Goal: Task Accomplishment & Management: Use online tool/utility

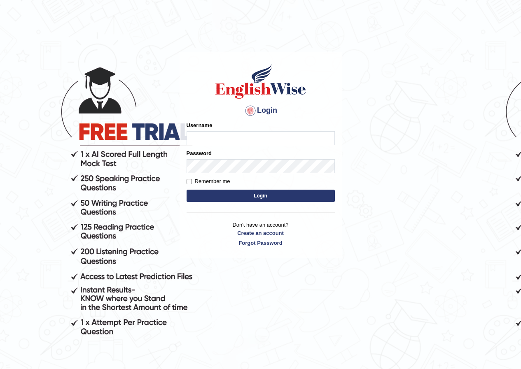
click at [285, 138] on input "Username" at bounding box center [261, 138] width 148 height 14
click at [207, 139] on input "prachi_parramatta" at bounding box center [261, 138] width 148 height 14
click at [193, 137] on input "i_parramatta" at bounding box center [261, 138] width 148 height 14
type input "shavnita_parramatta"
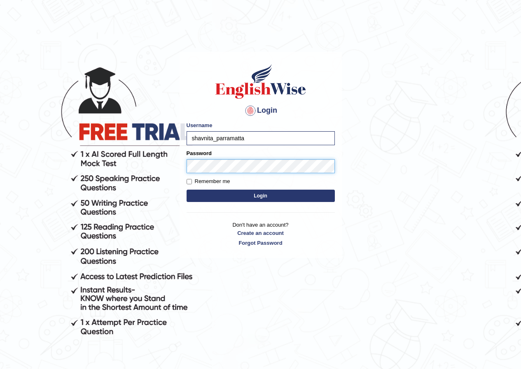
click at [187, 190] on button "Login" at bounding box center [261, 196] width 148 height 12
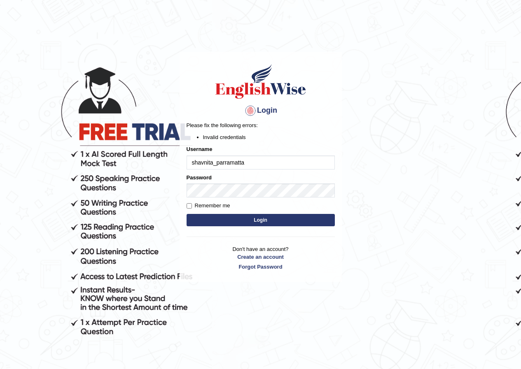
click at [251, 218] on button "Login" at bounding box center [261, 220] width 148 height 12
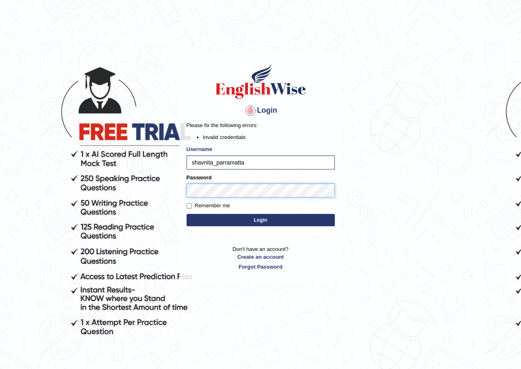
click at [187, 214] on button "Login" at bounding box center [261, 220] width 148 height 12
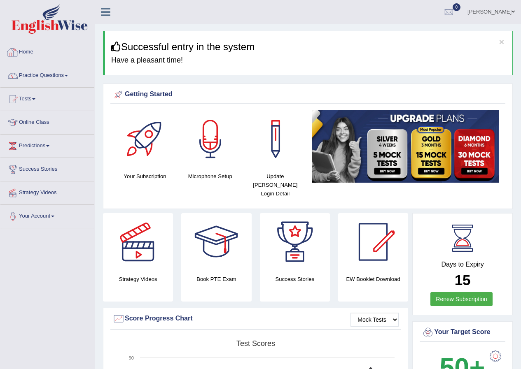
click at [31, 54] on link "Home" at bounding box center [47, 51] width 94 height 21
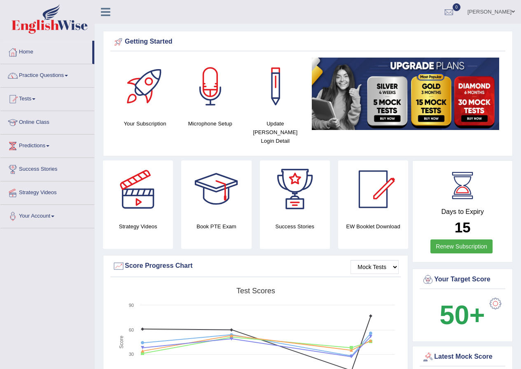
click at [206, 99] on div at bounding box center [211, 87] width 58 height 58
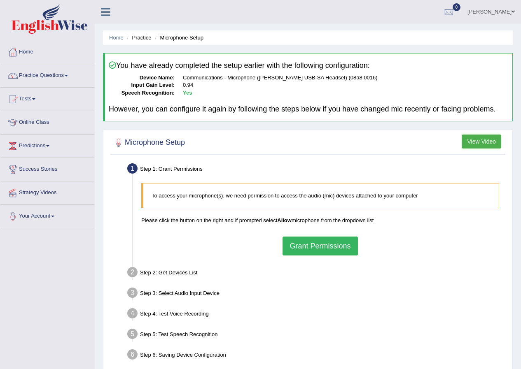
click at [338, 247] on button "Grant Permissions" at bounding box center [320, 246] width 75 height 19
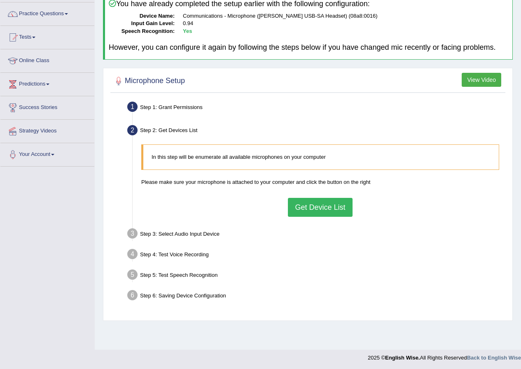
scroll to position [63, 0]
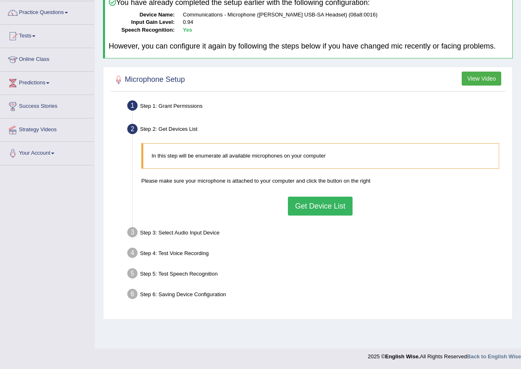
click at [324, 210] on button "Get Device List" at bounding box center [320, 206] width 64 height 19
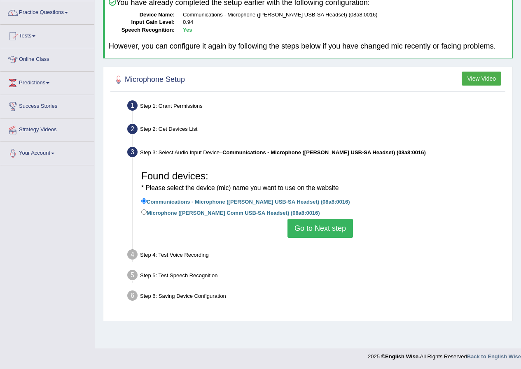
click at [327, 226] on button "Go to Next step" at bounding box center [320, 228] width 65 height 19
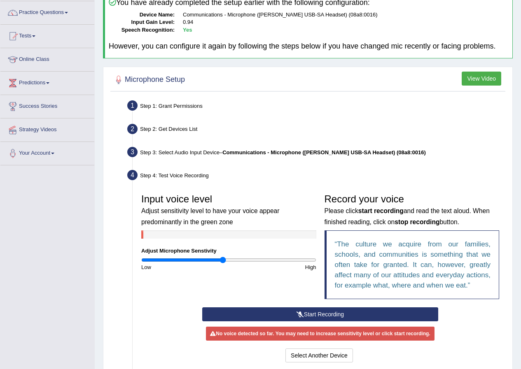
click at [320, 314] on button "Start Recording" at bounding box center [320, 315] width 236 height 14
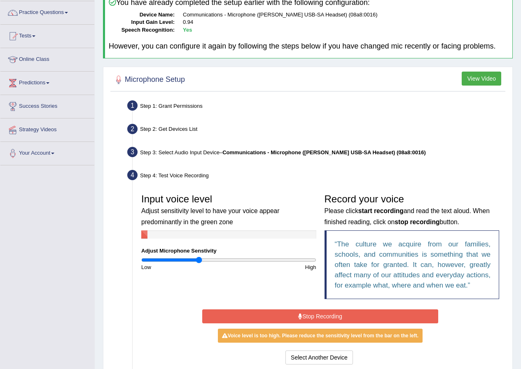
type input "0.66"
click at [199, 258] on input "range" at bounding box center [228, 260] width 175 height 7
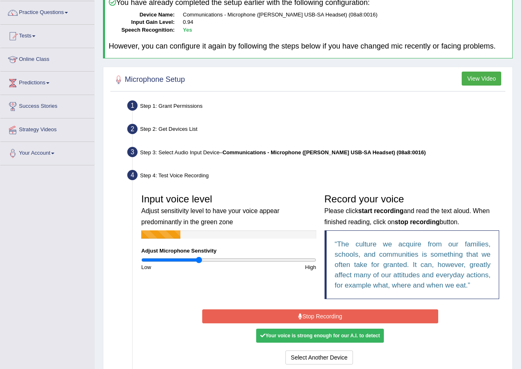
click at [320, 315] on button "Stop Recording" at bounding box center [320, 317] width 236 height 14
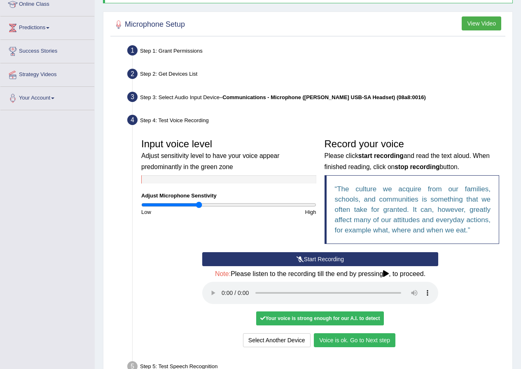
scroll to position [189, 0]
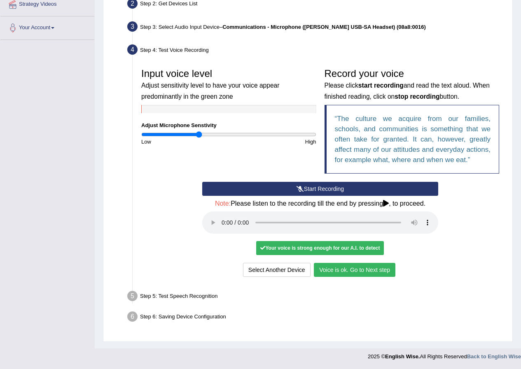
click at [347, 269] on button "Voice is ok. Go to Next step" at bounding box center [355, 270] width 82 height 14
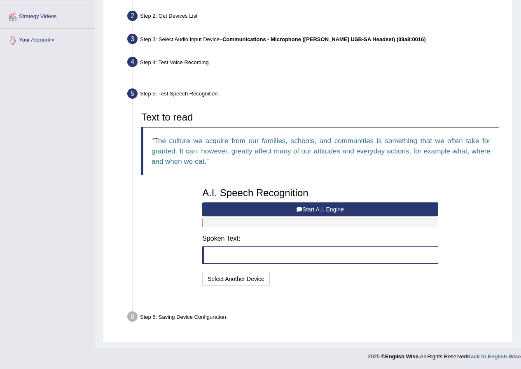
scroll to position [156, 0]
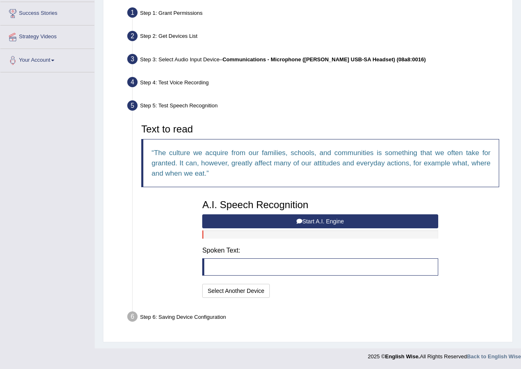
click at [313, 220] on button "Start A.I. Engine" at bounding box center [320, 222] width 236 height 14
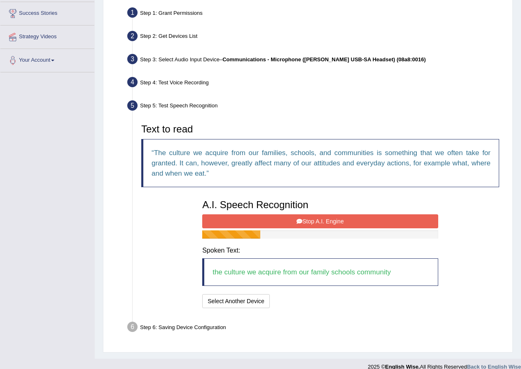
click at [348, 219] on button "Stop A.I. Engine" at bounding box center [320, 222] width 236 height 14
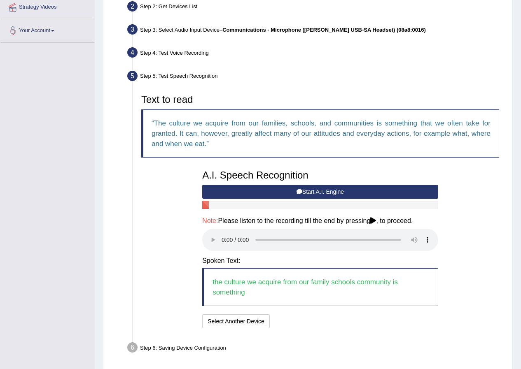
scroll to position [217, 0]
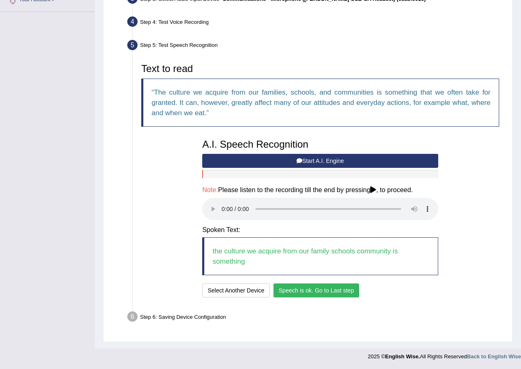
click at [310, 286] on button "Speech is ok. Go to Last step" at bounding box center [317, 291] width 86 height 14
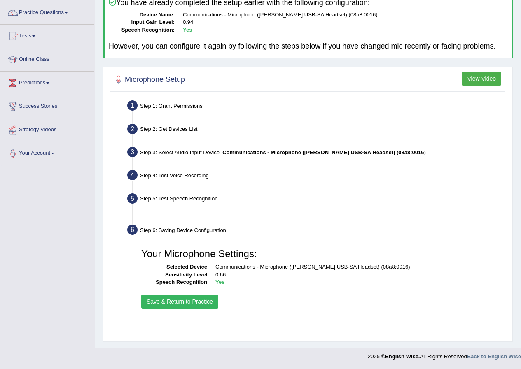
scroll to position [63, 0]
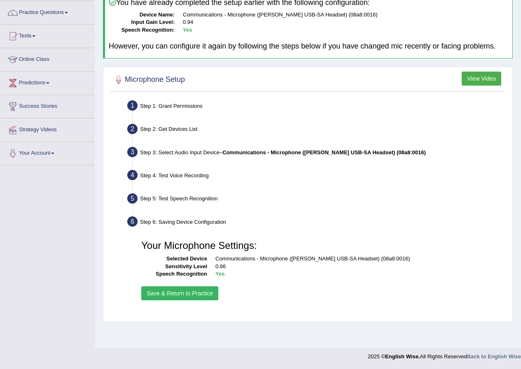
click at [183, 296] on button "Save & Return to Practice" at bounding box center [179, 294] width 77 height 14
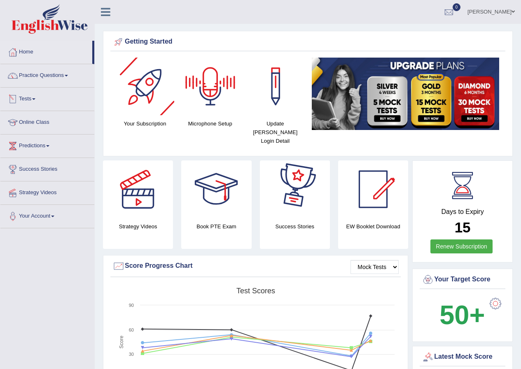
click at [31, 98] on link "Tests" at bounding box center [47, 98] width 94 height 21
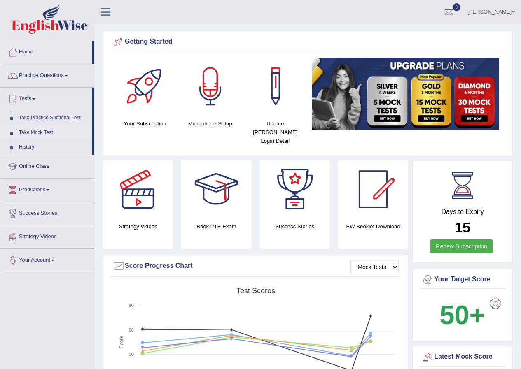
click at [39, 134] on link "Take Mock Test" at bounding box center [53, 133] width 77 height 15
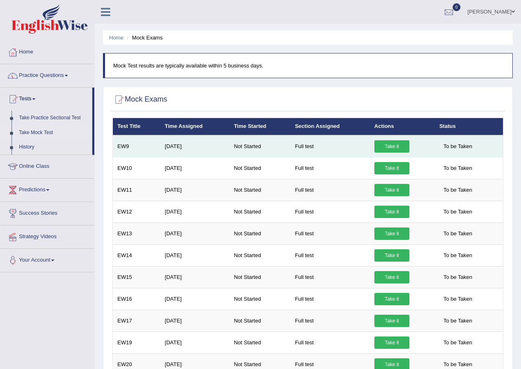
click at [399, 147] on link "Take it" at bounding box center [391, 146] width 35 height 12
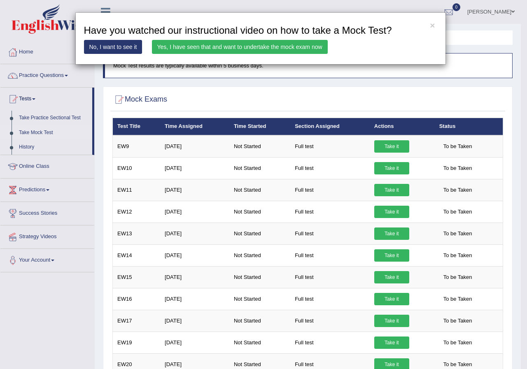
click at [309, 50] on link "Yes, I have seen that and want to undertake the mock exam now" at bounding box center [240, 47] width 176 height 14
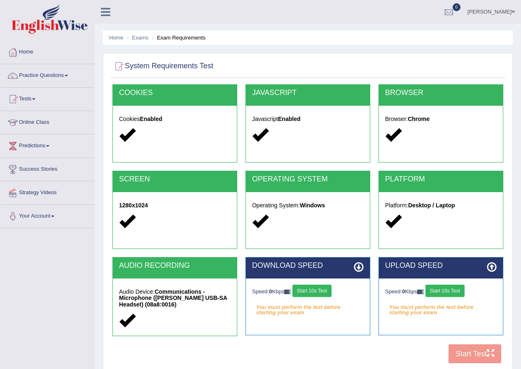
click at [316, 293] on button "Start 10s Test" at bounding box center [311, 291] width 39 height 12
click at [316, 293] on button "Start 10s Test" at bounding box center [323, 291] width 39 height 12
click at [443, 293] on button "Start 10s Test" at bounding box center [445, 291] width 39 height 12
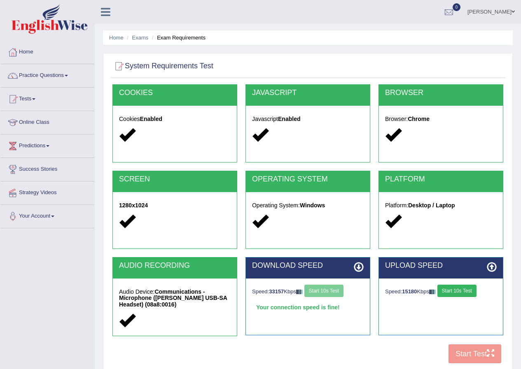
click at [443, 293] on button "Start 10s Test" at bounding box center [456, 291] width 39 height 12
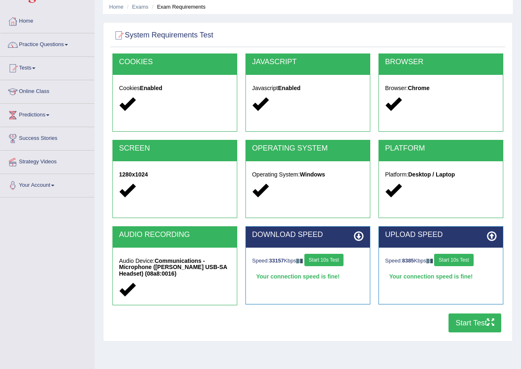
scroll to position [63, 0]
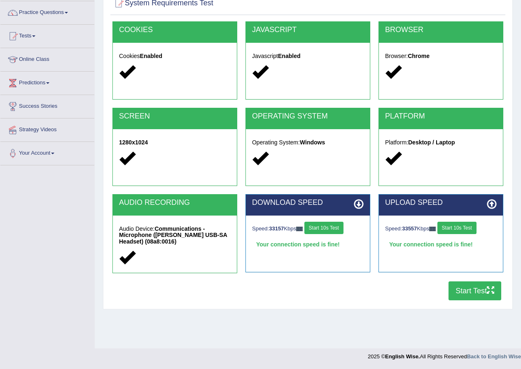
click at [458, 298] on button "Start Test" at bounding box center [475, 291] width 53 height 19
